Goal: Navigation & Orientation: Find specific page/section

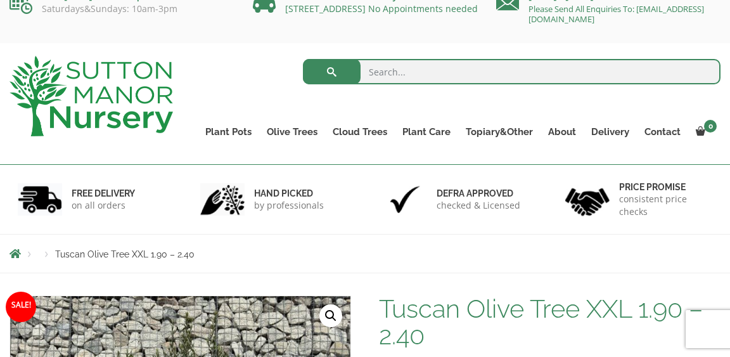
scroll to position [11, 0]
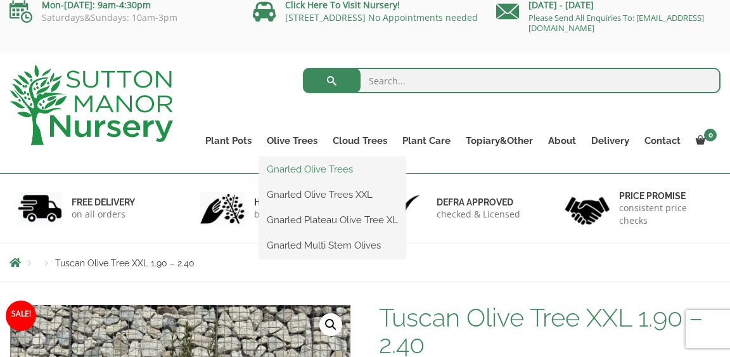
click at [279, 171] on link "Gnarled Olive Trees" at bounding box center [332, 169] width 146 height 19
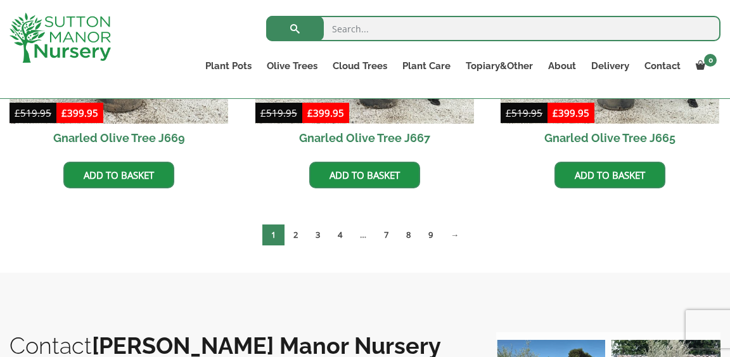
scroll to position [1127, 0]
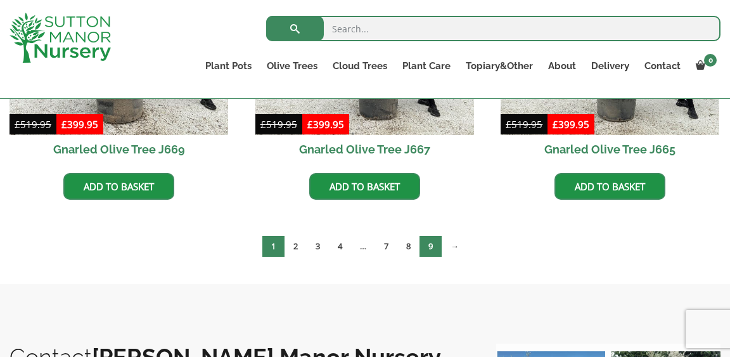
click at [432, 241] on link "9" at bounding box center [431, 246] width 22 height 21
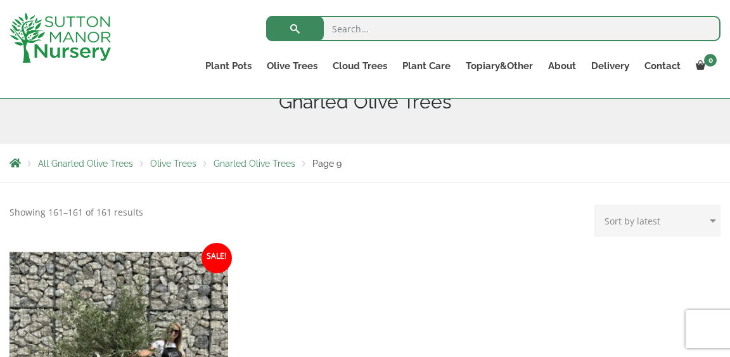
scroll to position [146, 0]
